Goal: Transaction & Acquisition: Purchase product/service

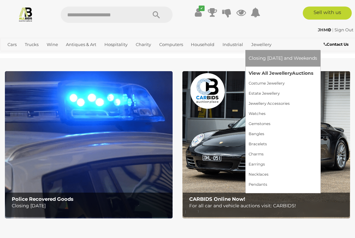
click at [256, 72] on link "View All Jewellery Auctions" at bounding box center [283, 73] width 68 height 10
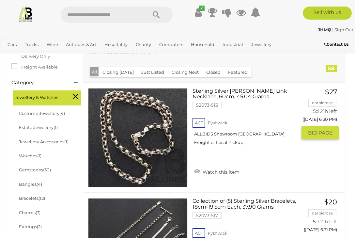
scroll to position [151, 0]
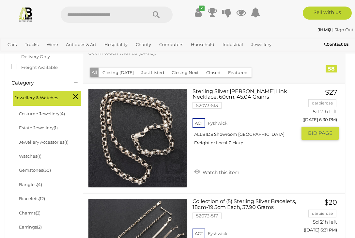
click at [148, 117] on link at bounding box center [137, 137] width 99 height 99
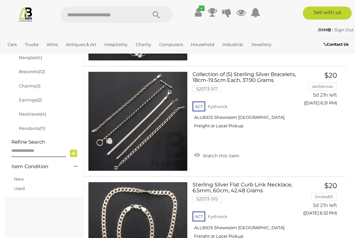
scroll to position [277, 0]
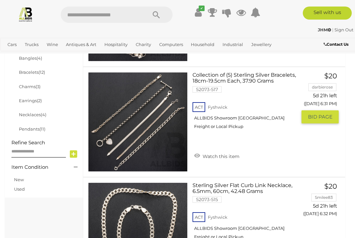
click at [130, 110] on link at bounding box center [137, 121] width 99 height 99
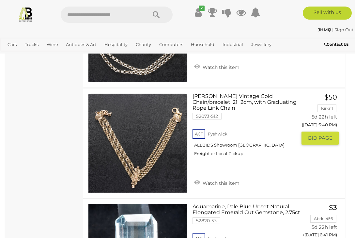
scroll to position [1027, 0]
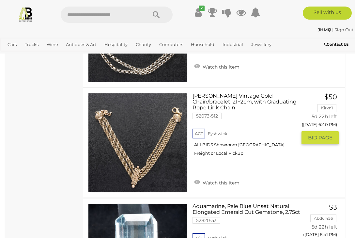
click at [142, 143] on link at bounding box center [137, 142] width 99 height 99
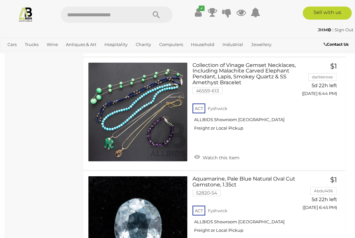
scroll to position [1490, 0]
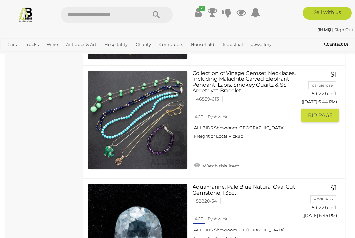
click at [136, 81] on link at bounding box center [137, 119] width 99 height 99
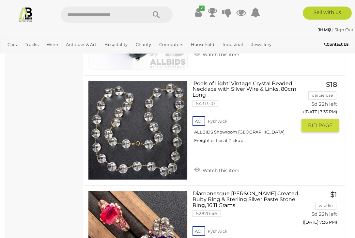
scroll to position [4568, 0]
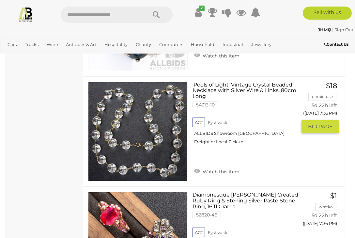
click at [143, 135] on img at bounding box center [137, 131] width 99 height 99
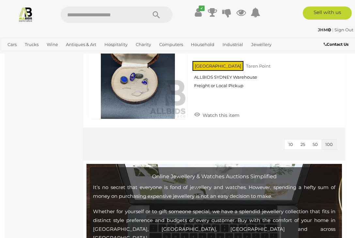
scroll to position [6505, 0]
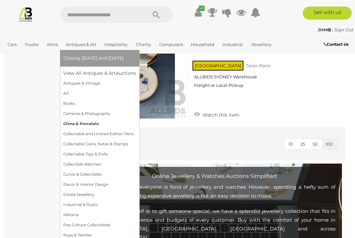
click at [83, 127] on link "China & Porcelain" at bounding box center [99, 124] width 73 height 10
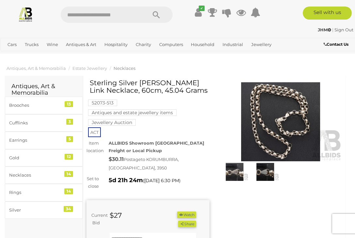
click at [264, 168] on img at bounding box center [264, 172] width 27 height 18
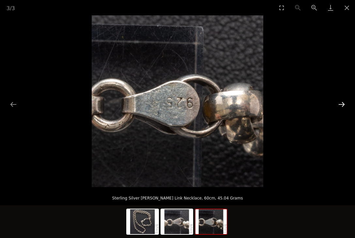
click at [343, 105] on button "Next slide" at bounding box center [342, 104] width 14 height 13
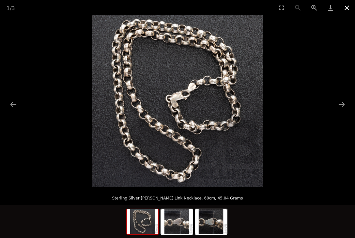
click at [343, 10] on button "Close gallery" at bounding box center [347, 7] width 16 height 15
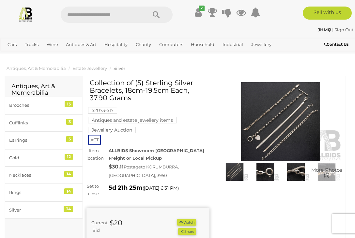
click at [262, 120] on img at bounding box center [280, 121] width 123 height 79
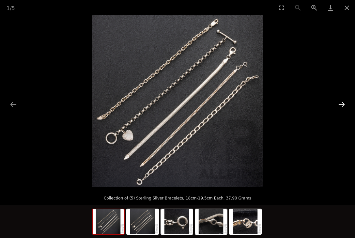
click at [341, 104] on button "Next slide" at bounding box center [342, 104] width 14 height 13
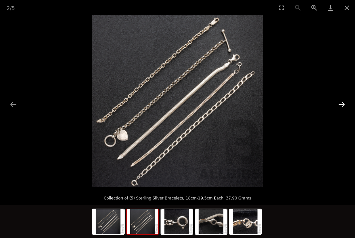
click at [341, 105] on button "Next slide" at bounding box center [342, 104] width 14 height 13
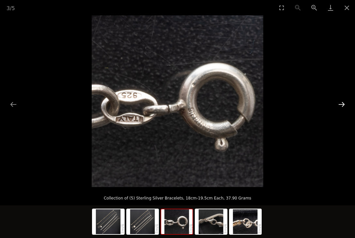
click at [341, 105] on button "Next slide" at bounding box center [342, 104] width 14 height 13
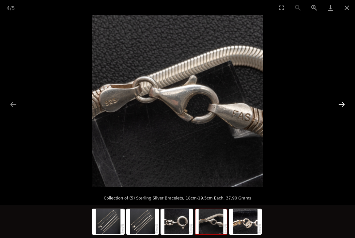
click at [340, 106] on button "Next slide" at bounding box center [342, 104] width 14 height 13
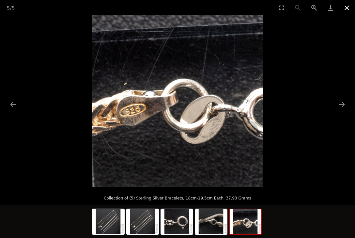
click at [347, 11] on button "Close gallery" at bounding box center [347, 7] width 16 height 15
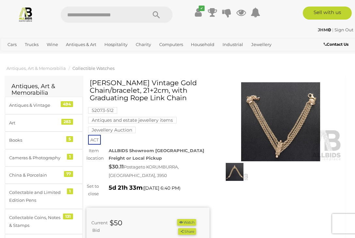
click at [286, 116] on img at bounding box center [280, 121] width 123 height 79
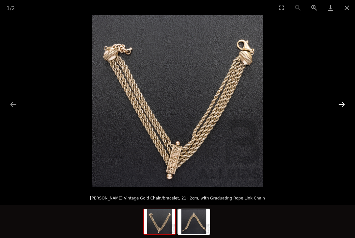
click at [343, 105] on button "Next slide" at bounding box center [342, 104] width 14 height 13
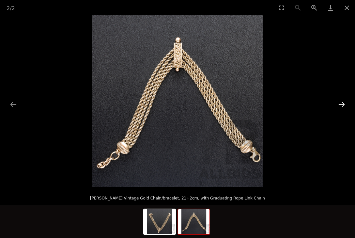
click at [343, 106] on button "Next slide" at bounding box center [342, 104] width 14 height 13
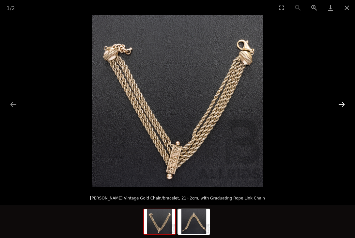
click at [343, 106] on button "Next slide" at bounding box center [342, 104] width 14 height 13
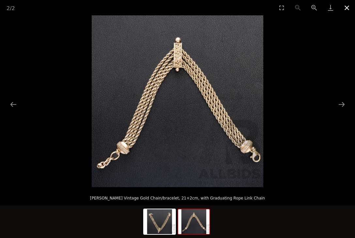
click at [346, 11] on button "Close gallery" at bounding box center [347, 7] width 16 height 15
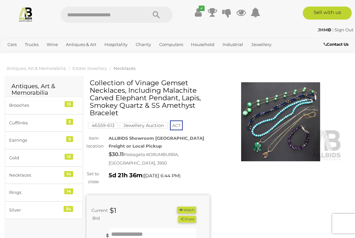
click at [259, 125] on img at bounding box center [280, 121] width 123 height 79
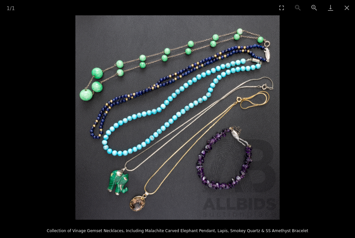
click at [231, 112] on img at bounding box center [177, 117] width 204 height 204
click at [347, 10] on button "Close gallery" at bounding box center [347, 7] width 16 height 15
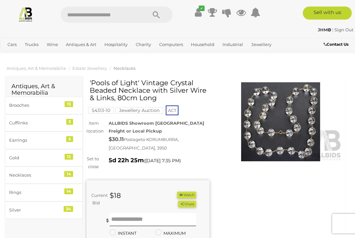
click at [280, 139] on img at bounding box center [280, 121] width 123 height 79
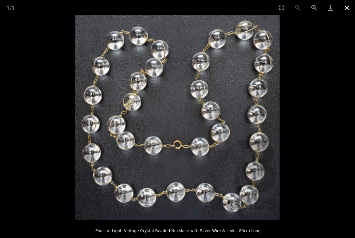
click at [345, 8] on button "Close gallery" at bounding box center [347, 7] width 16 height 15
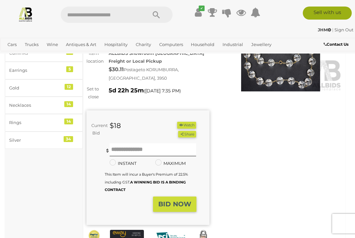
scroll to position [67, 0]
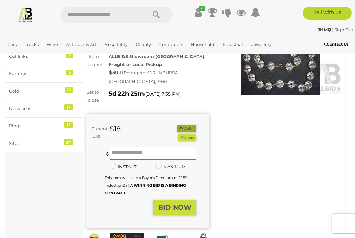
click at [185, 125] on button "Watch" at bounding box center [186, 128] width 19 height 7
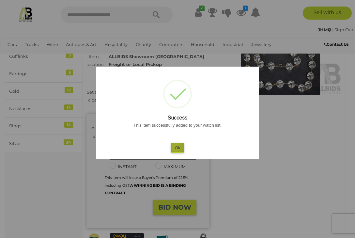
click at [175, 146] on button "Ok" at bounding box center [177, 147] width 13 height 9
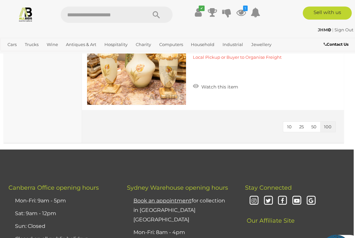
scroll to position [3449, 1]
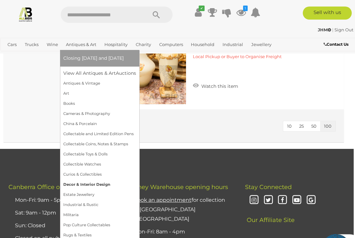
click at [96, 185] on link "Decor & Interior Design" at bounding box center [99, 184] width 73 height 10
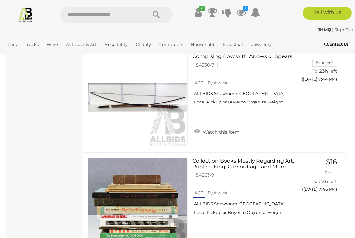
scroll to position [1521, 0]
